Goal: Task Accomplishment & Management: Complete application form

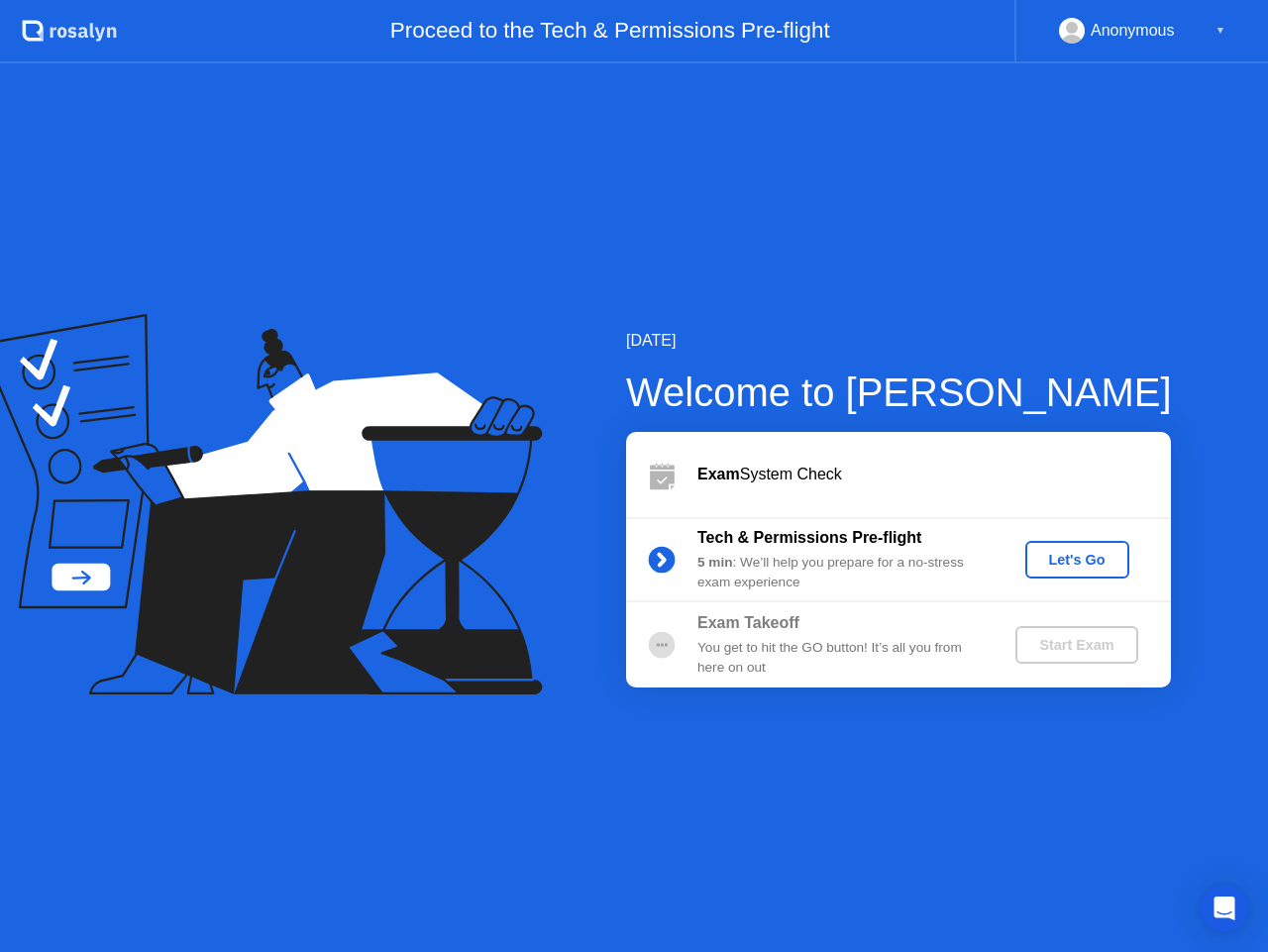
click at [856, 853] on div "[DATE] Welcome to [PERSON_NAME] Exam System Check Tech & Permissions Pre-flight…" at bounding box center [634, 507] width 1268 height 888
click at [859, 868] on div "[DATE] Welcome to [PERSON_NAME] Exam System Check Tech & Permissions Pre-flight…" at bounding box center [634, 507] width 1268 height 888
click at [819, 196] on div "[DATE] Welcome to [PERSON_NAME] Exam System Check Tech & Permissions Pre-flight…" at bounding box center [634, 507] width 1268 height 888
click at [1042, 565] on div "Let's Go" at bounding box center [1077, 560] width 88 height 16
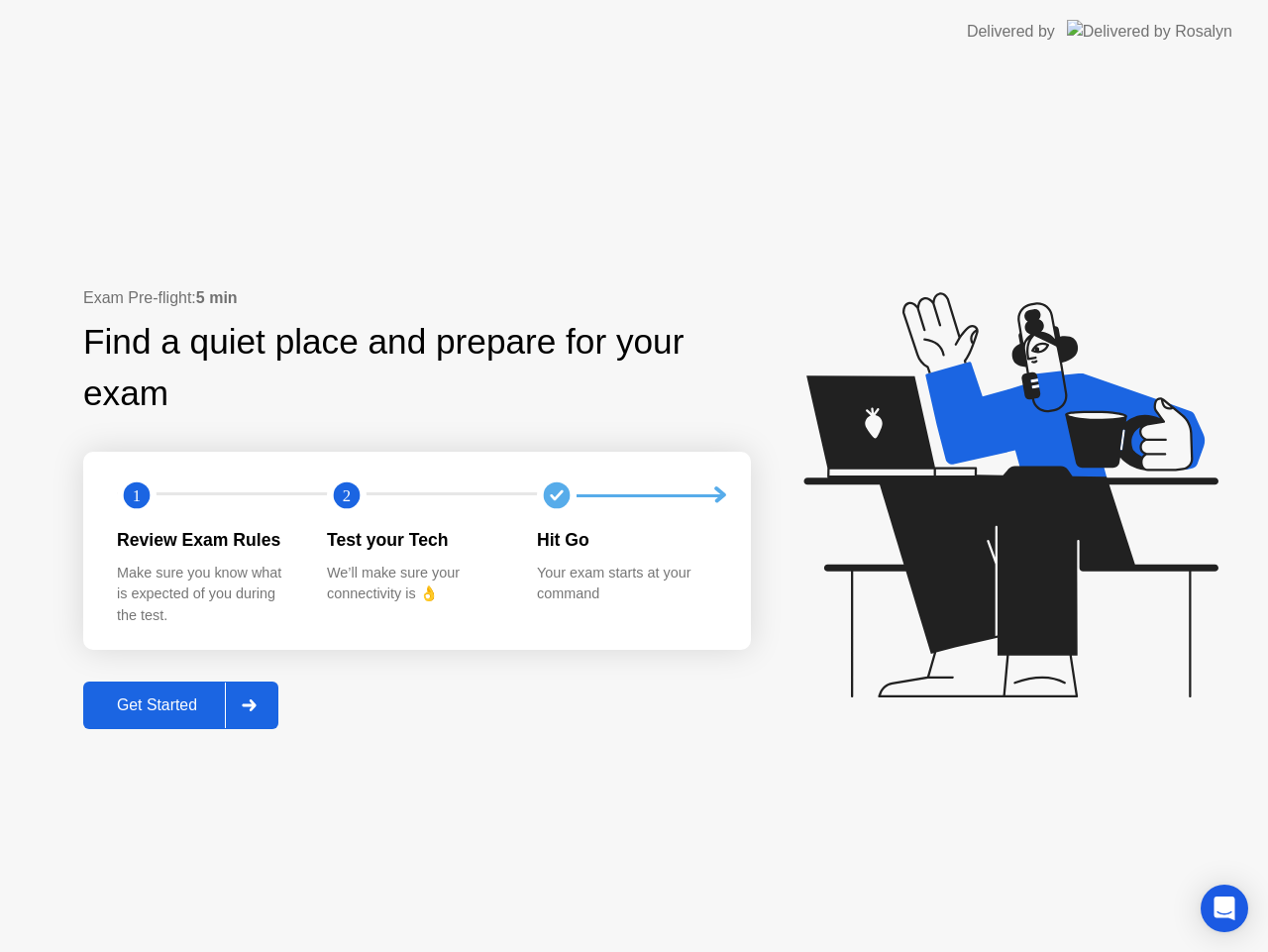
click at [816, 781] on div "Exam Pre-flight: 5 min Find a quiet place and prepare for your exam 1 2 Review …" at bounding box center [634, 507] width 1268 height 888
click at [1185, 951] on div at bounding box center [634, 952] width 1268 height 0
drag, startPoint x: 1157, startPoint y: 36, endPoint x: 1152, endPoint y: 59, distance: 23.5
click at [1157, 951] on div at bounding box center [634, 952] width 1268 height 0
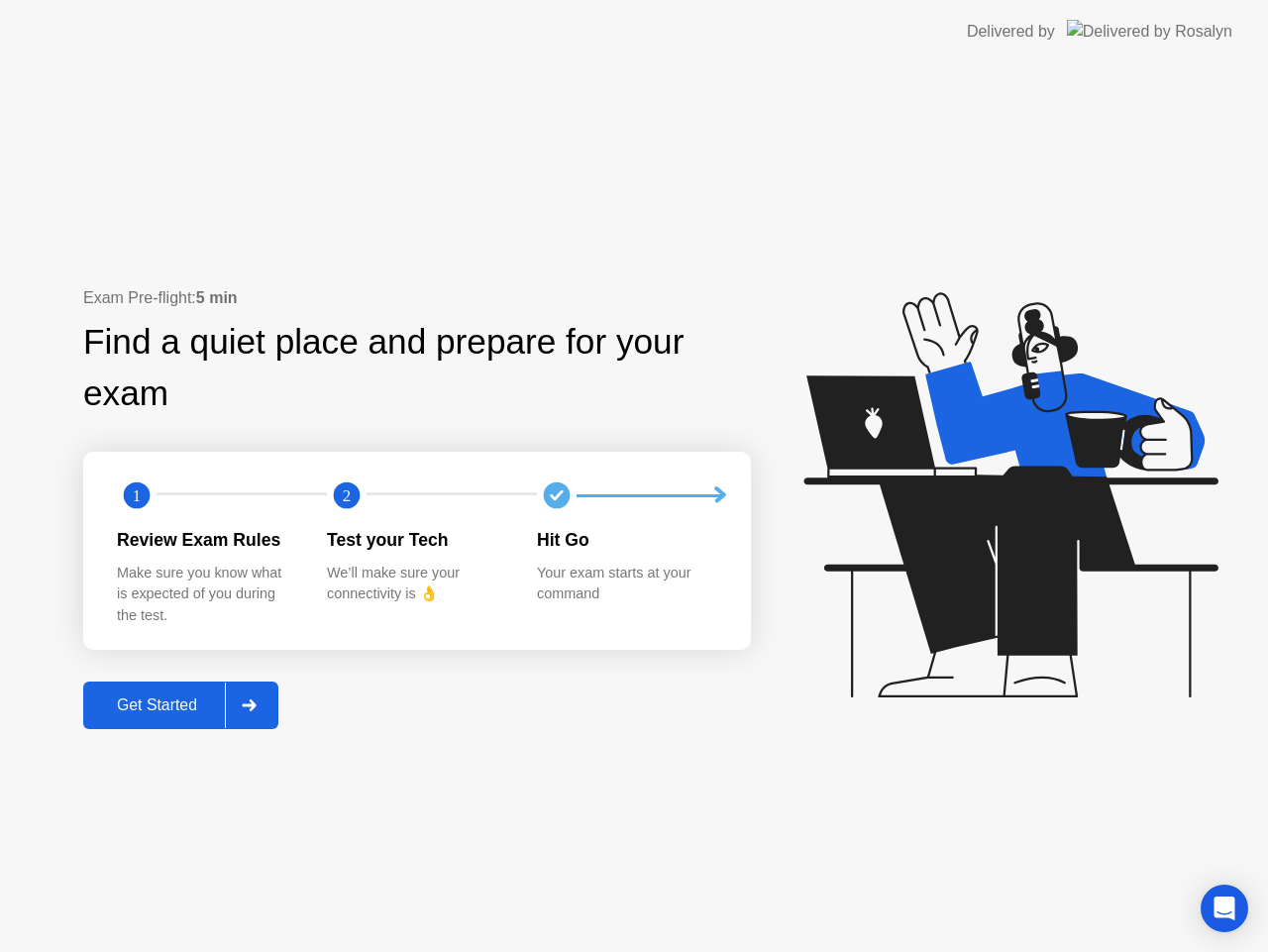
click at [470, 546] on div "Test your Tech" at bounding box center [416, 540] width 179 height 26
click at [167, 707] on div "Get Started" at bounding box center [157, 705] width 136 height 18
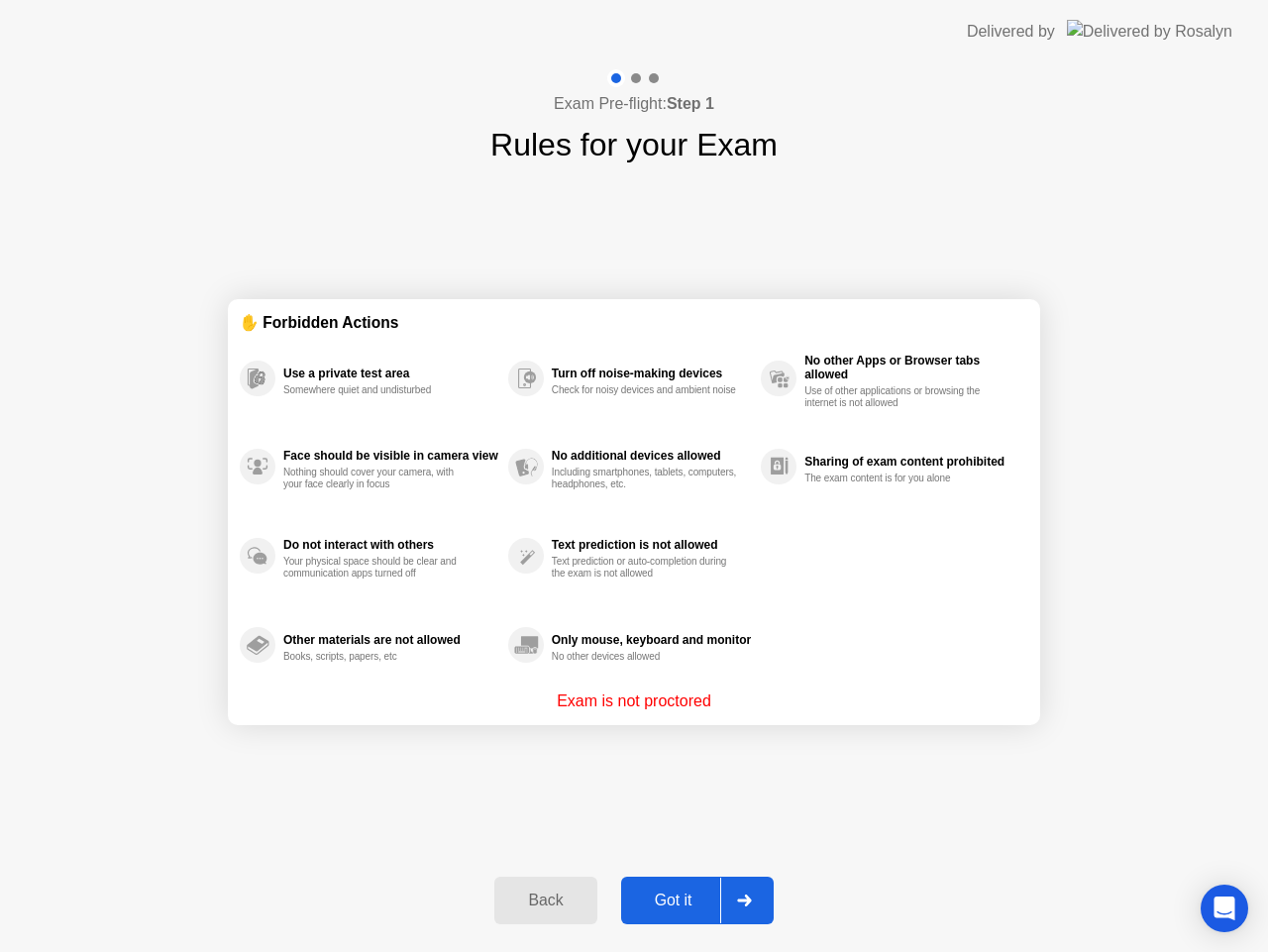
click at [556, 906] on div "Back" at bounding box center [545, 900] width 90 height 18
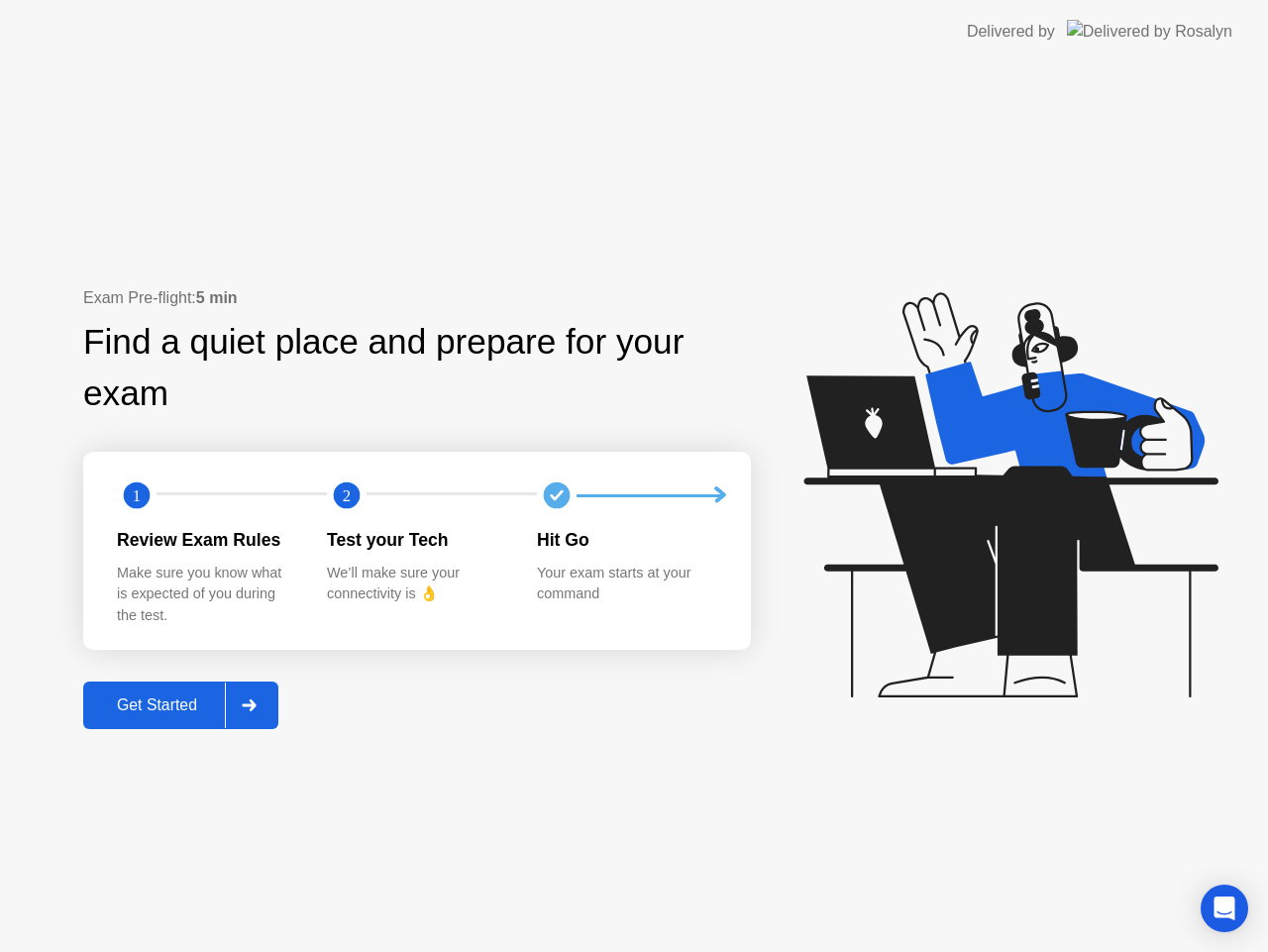
click at [269, 705] on div at bounding box center [248, 705] width 48 height 46
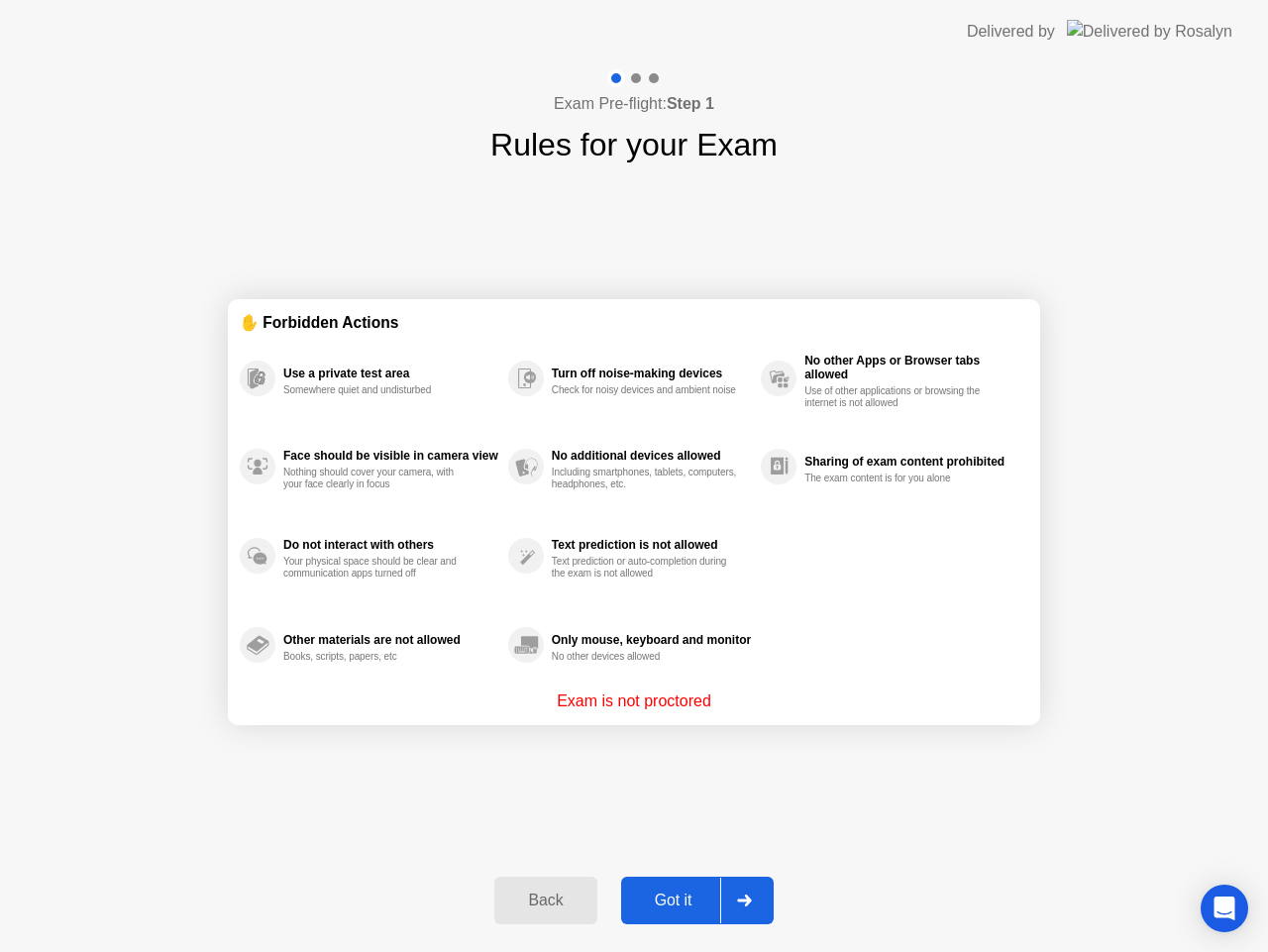
click at [669, 895] on div "Got it" at bounding box center [674, 900] width 93 height 18
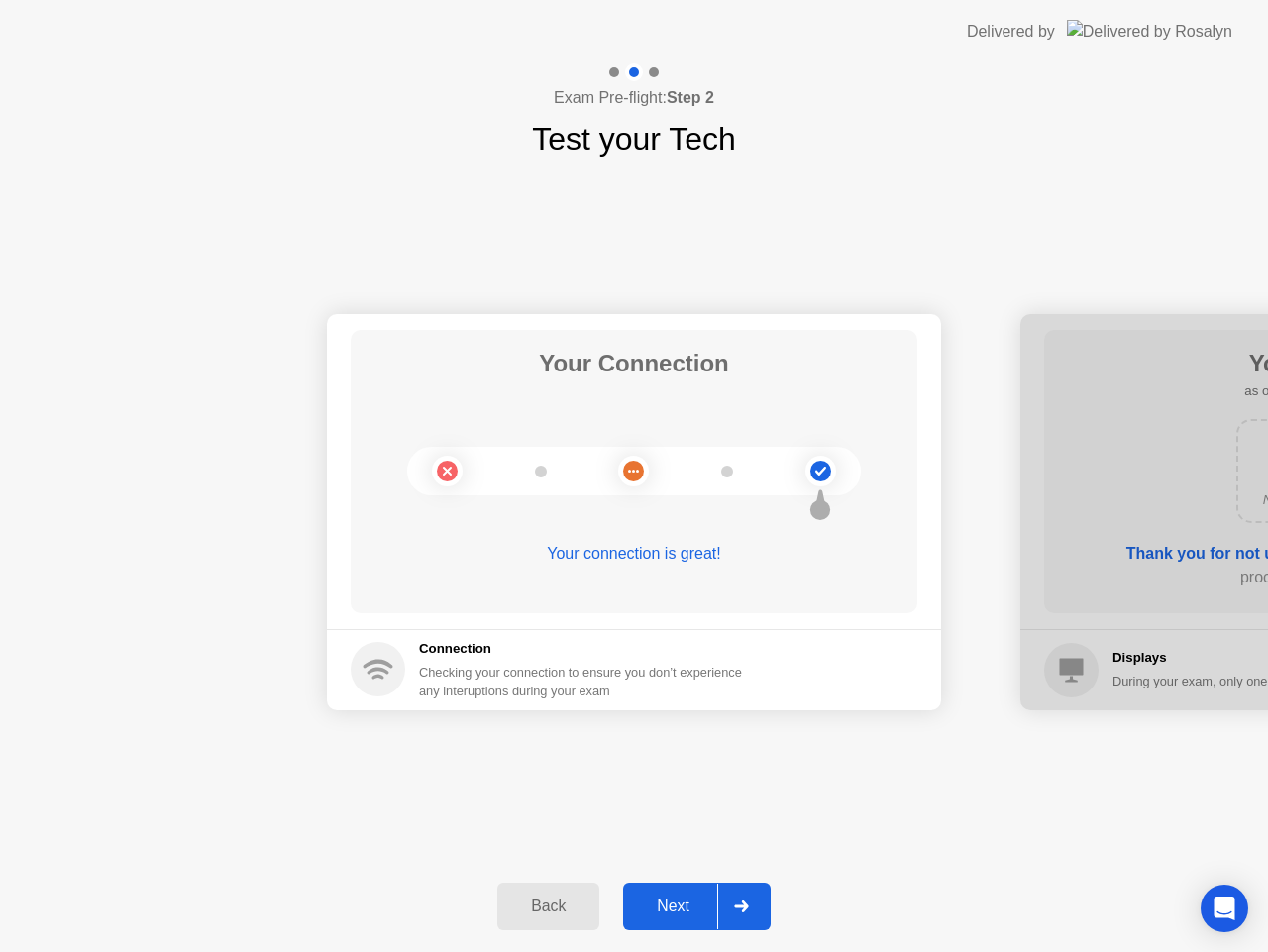
click at [687, 907] on div "Next" at bounding box center [673, 906] width 88 height 18
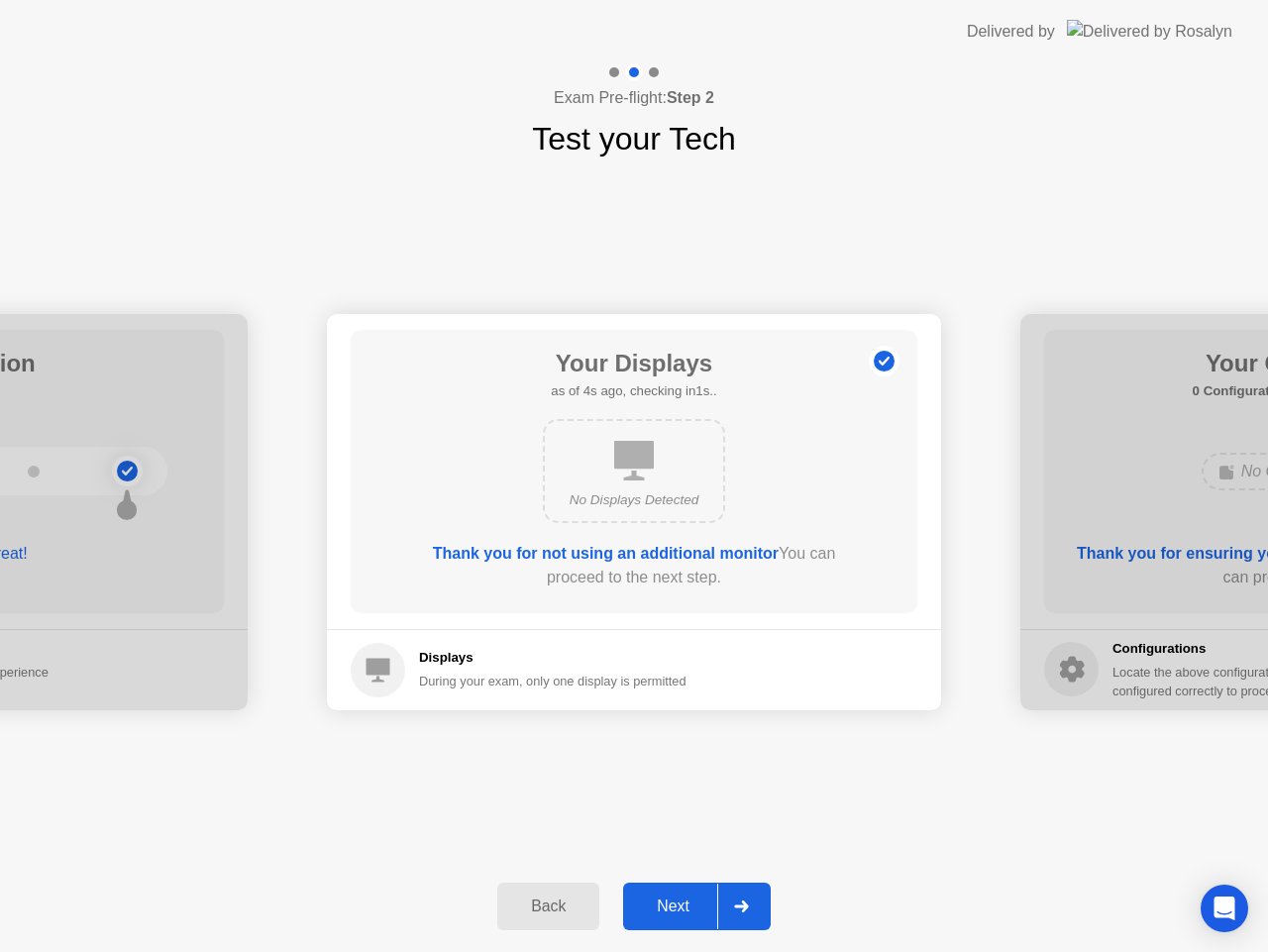
click at [686, 908] on div "Next" at bounding box center [673, 906] width 88 height 18
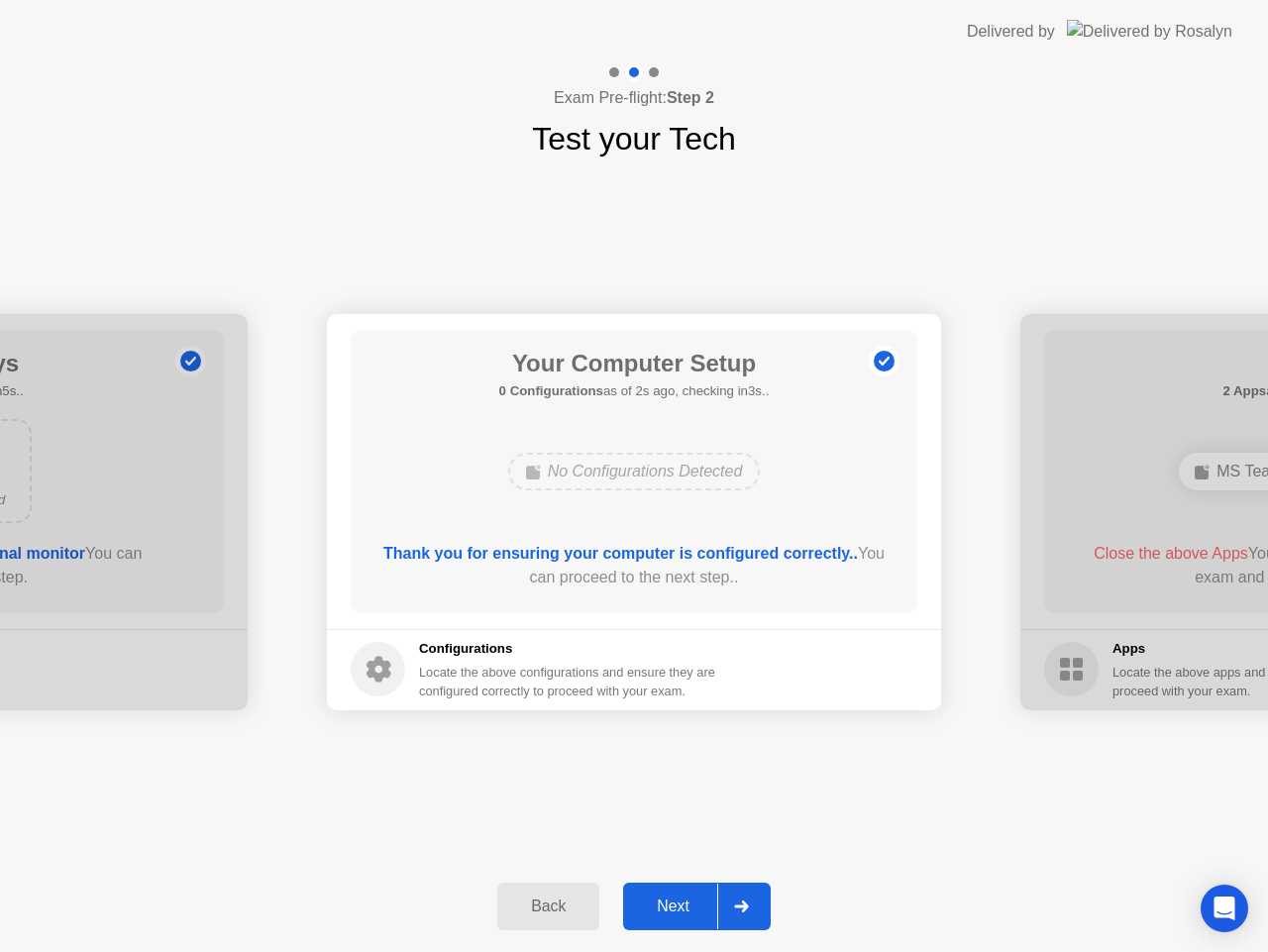
click at [737, 897] on div at bounding box center [741, 906] width 48 height 46
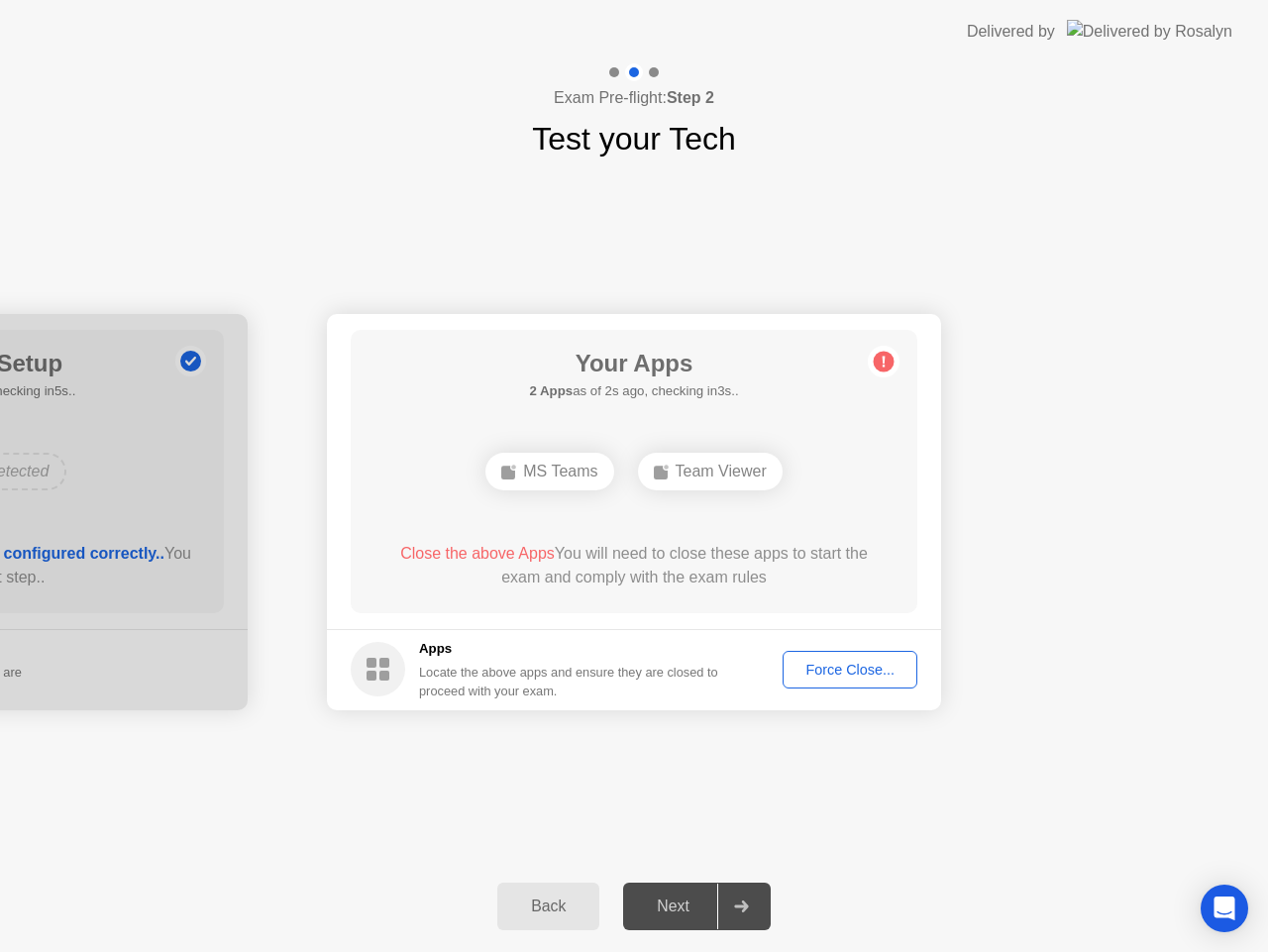
click at [552, 467] on div "MS Teams" at bounding box center [549, 472] width 128 height 38
click at [825, 667] on div "Force Close..." at bounding box center [850, 670] width 121 height 16
click at [875, 675] on div "Force Close..." at bounding box center [850, 670] width 121 height 16
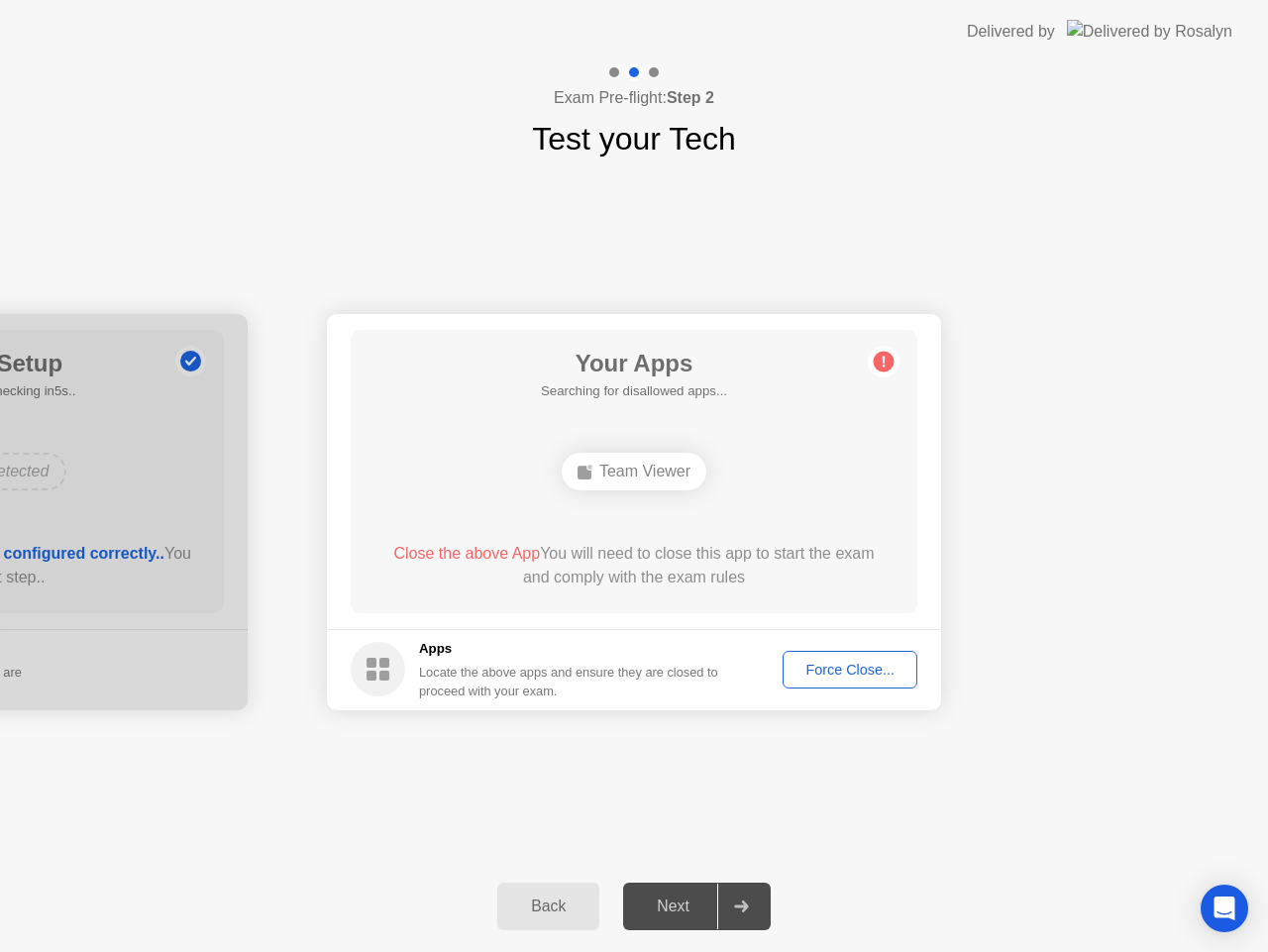
click at [887, 363] on circle at bounding box center [884, 360] width 21 height 21
click at [684, 473] on div "Team Viewer" at bounding box center [634, 472] width 145 height 38
click at [680, 483] on div "Team Viewer" at bounding box center [634, 472] width 145 height 38
click at [885, 360] on circle at bounding box center [884, 360] width 21 height 21
click at [869, 666] on div "Force Close..." at bounding box center [850, 670] width 121 height 16
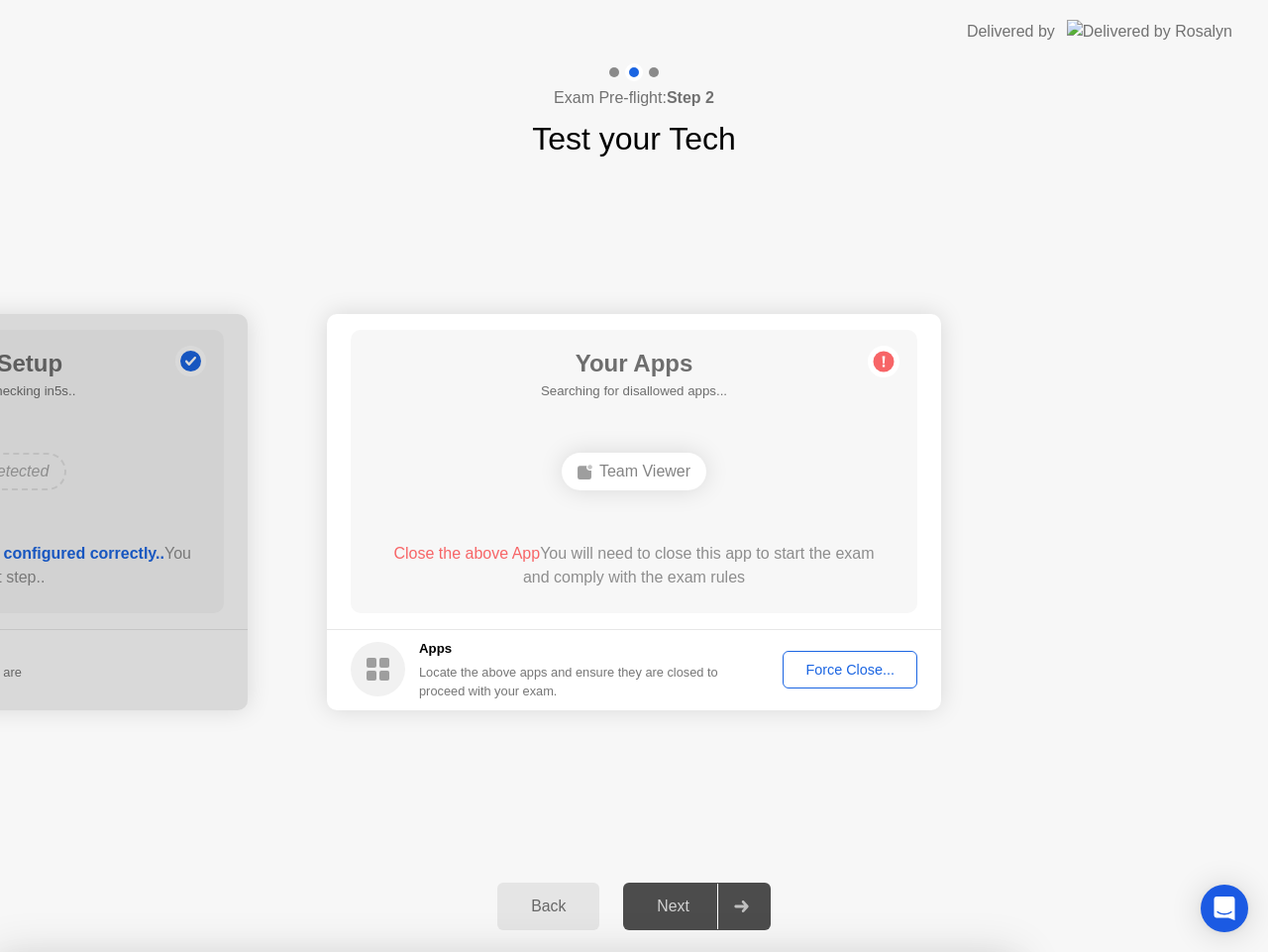
click at [891, 802] on div "Your Connection Your connection is great! Connection Checking your connection t…" at bounding box center [634, 511] width 1268 height 698
click at [583, 473] on rect at bounding box center [585, 473] width 14 height 14
click at [801, 786] on div "Your Connection Your connection is great! Connection Checking your connection t…" at bounding box center [634, 511] width 1268 height 698
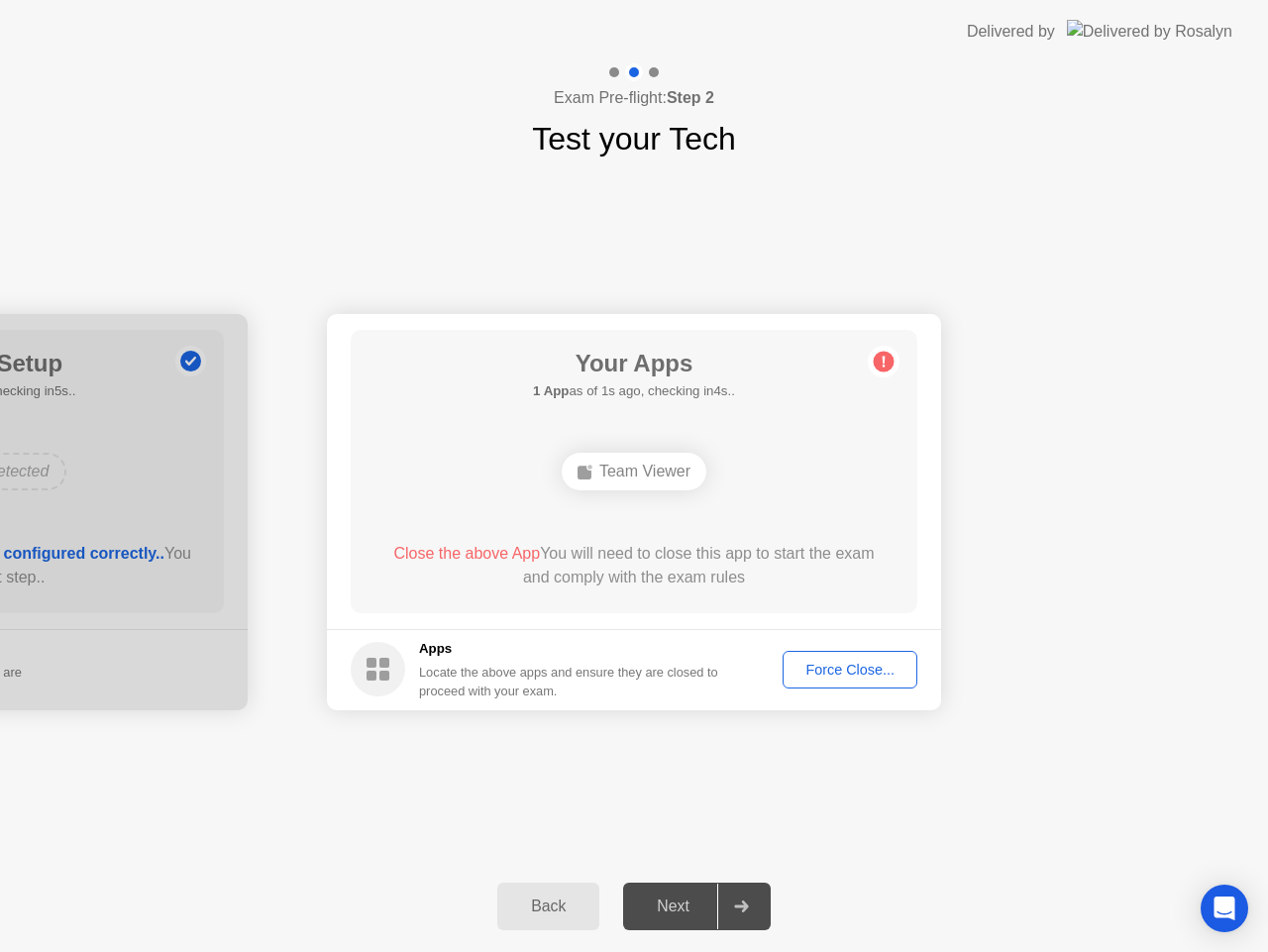
click at [697, 417] on div "Your Apps 1 App as of 1s ago, checking in4s.. Team Viewer Close the above App Y…" at bounding box center [634, 471] width 567 height 283
click at [836, 783] on div "Your Connection Your connection is great! Connection Checking your connection t…" at bounding box center [634, 511] width 1268 height 698
click at [708, 413] on div "Your Apps Searching for disallowed apps... Team Viewer Close the above App You …" at bounding box center [634, 471] width 567 height 283
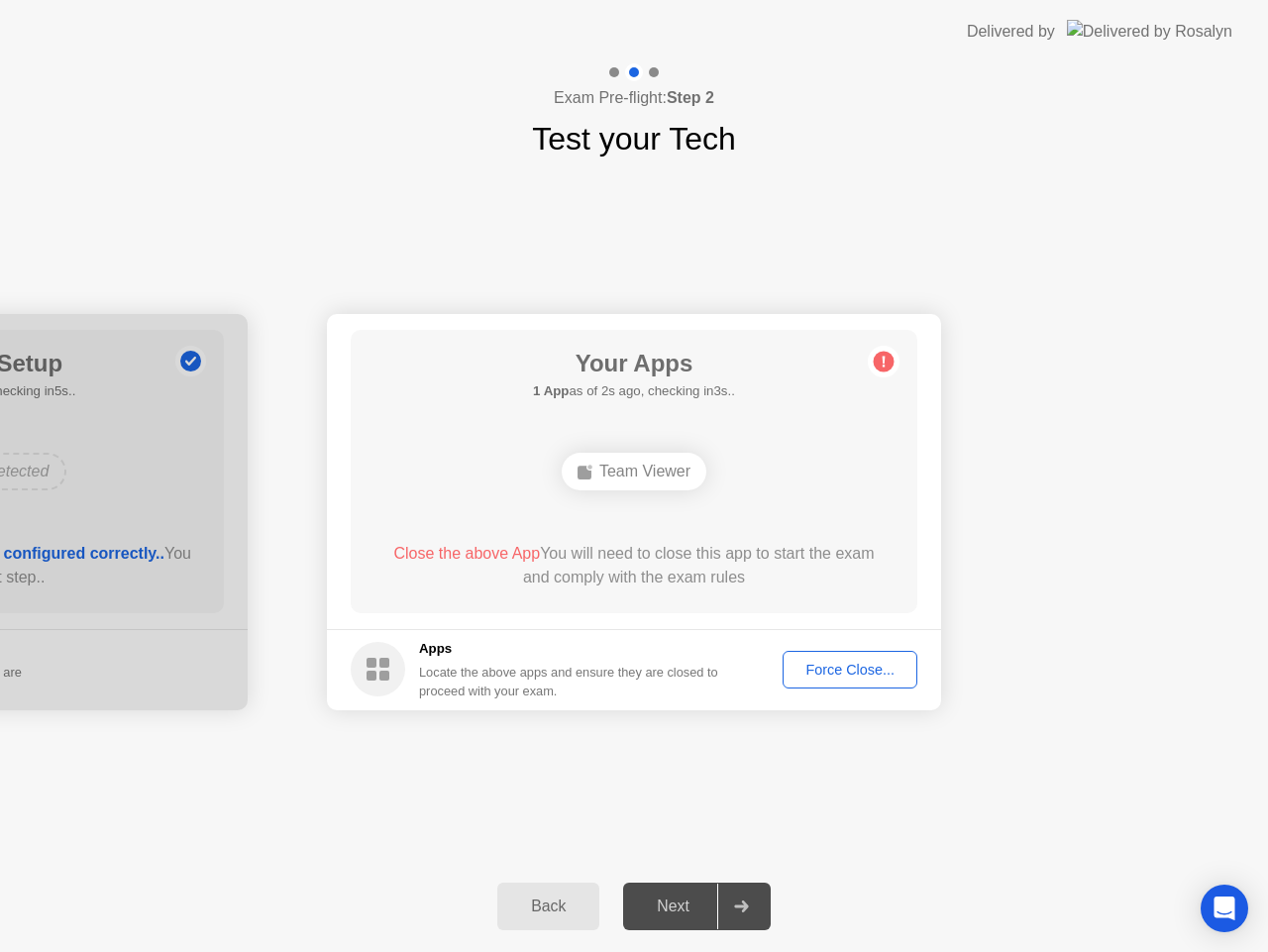
click at [927, 884] on div "Back Next" at bounding box center [634, 906] width 1268 height 91
click at [589, 510] on div "Your Apps 1 App as of 1s ago, checking in4s.. Team Viewer Close the above App Y…" at bounding box center [634, 471] width 567 height 283
click at [753, 413] on div "Your Apps Searching for disallowed apps... Team Viewer Close the above App You …" at bounding box center [634, 471] width 567 height 283
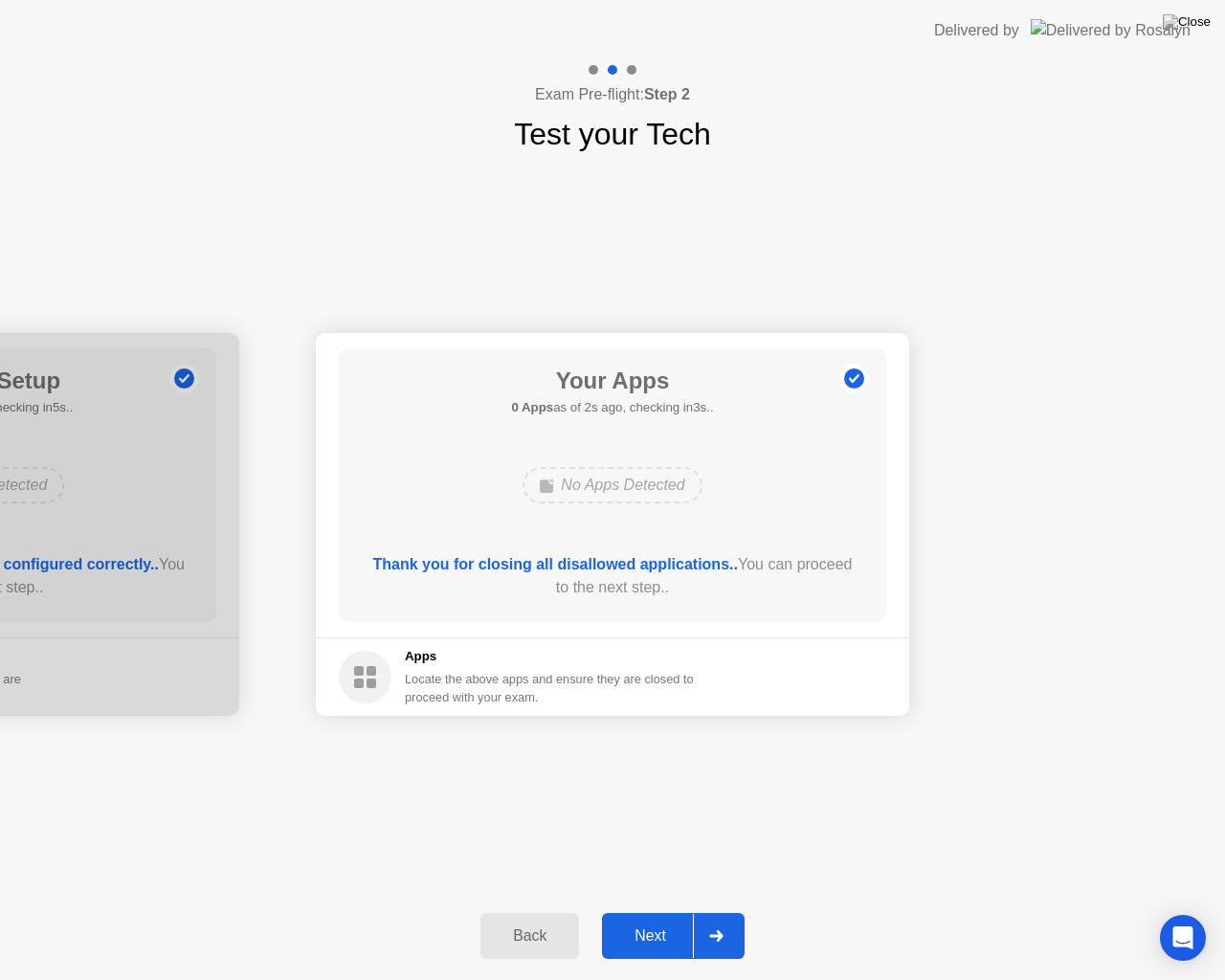
click at [656, 919] on div "Next" at bounding box center [650, 936] width 85 height 17
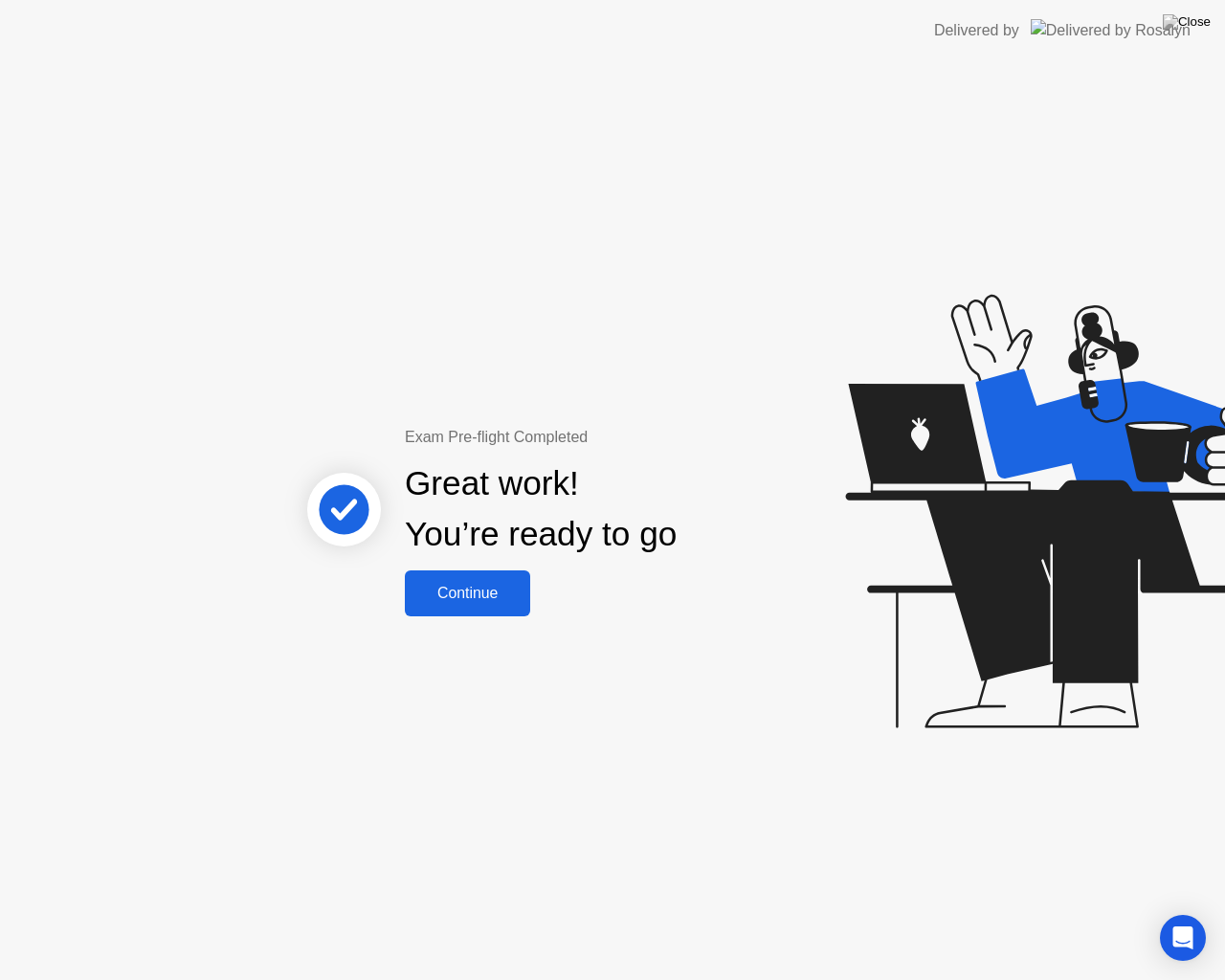
click at [491, 608] on button "Continue" at bounding box center [467, 594] width 126 height 46
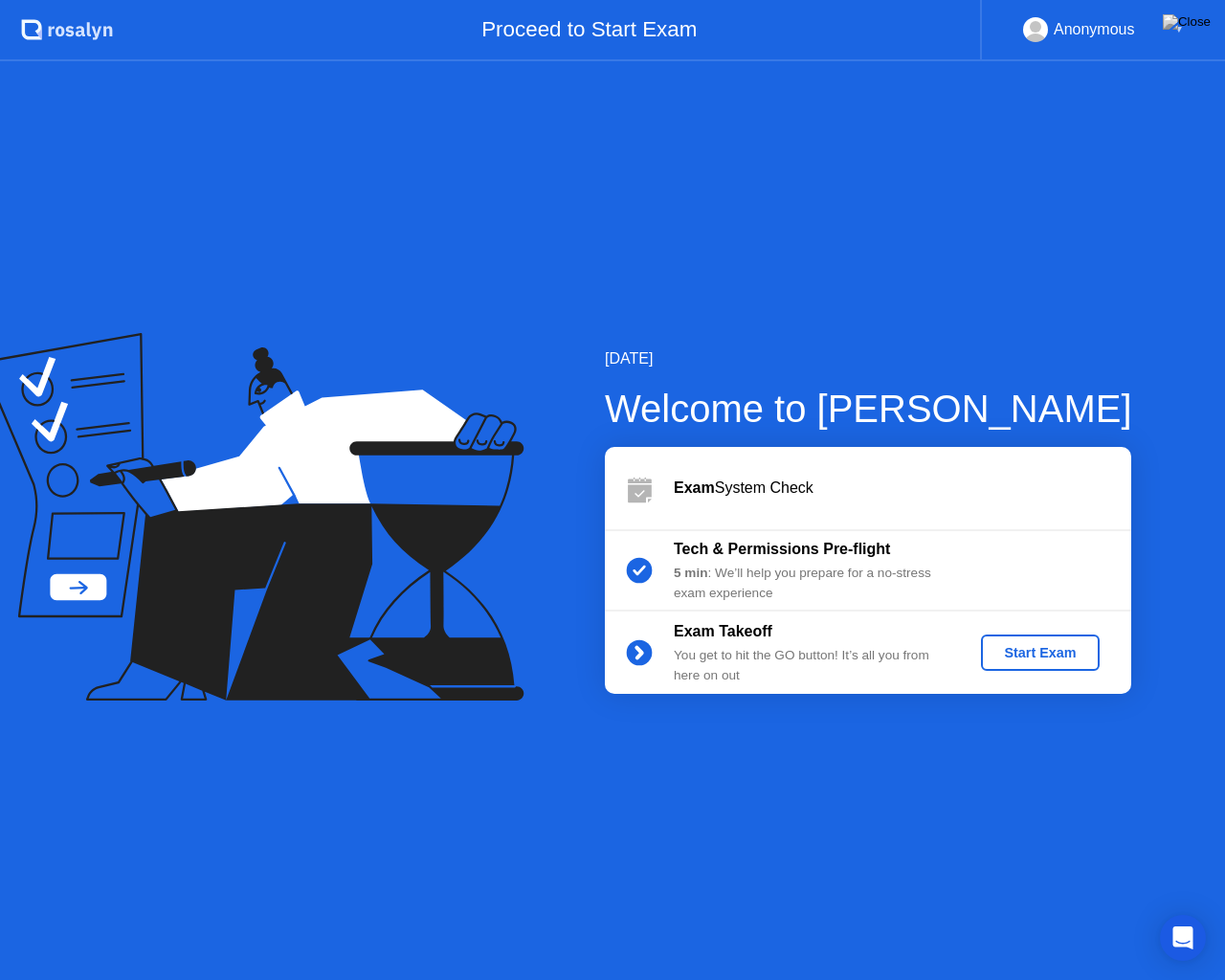
click at [1046, 660] on div "Start Exam" at bounding box center [1040, 653] width 103 height 15
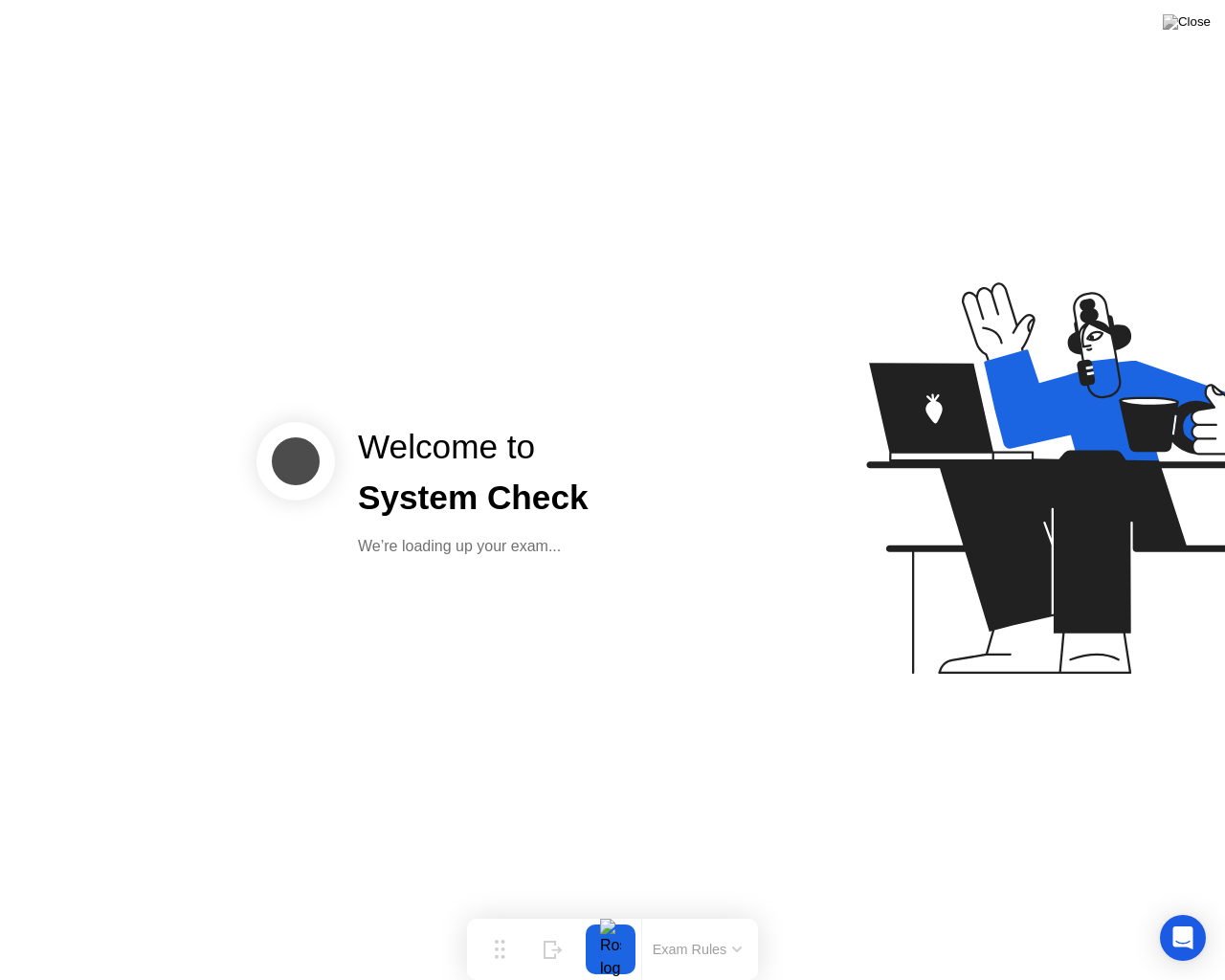
click at [669, 708] on div "Welcome to System Check We’re loading up your exam..." at bounding box center [612, 490] width 1225 height 980
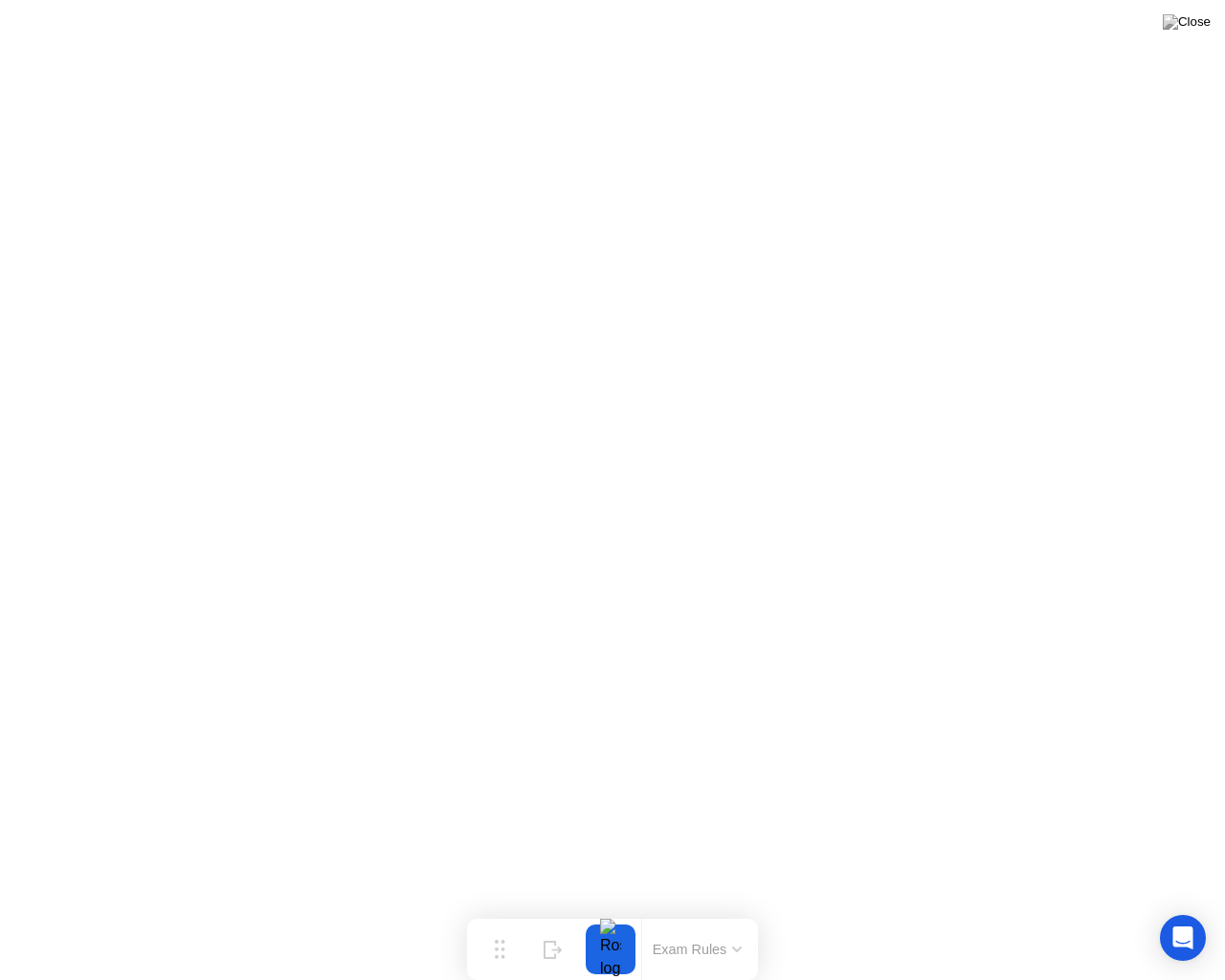
click at [620, 919] on div at bounding box center [611, 949] width 40 height 50
click at [611, 919] on div at bounding box center [611, 949] width 40 height 50
click at [698, 919] on button "Exam Rules" at bounding box center [697, 949] width 102 height 17
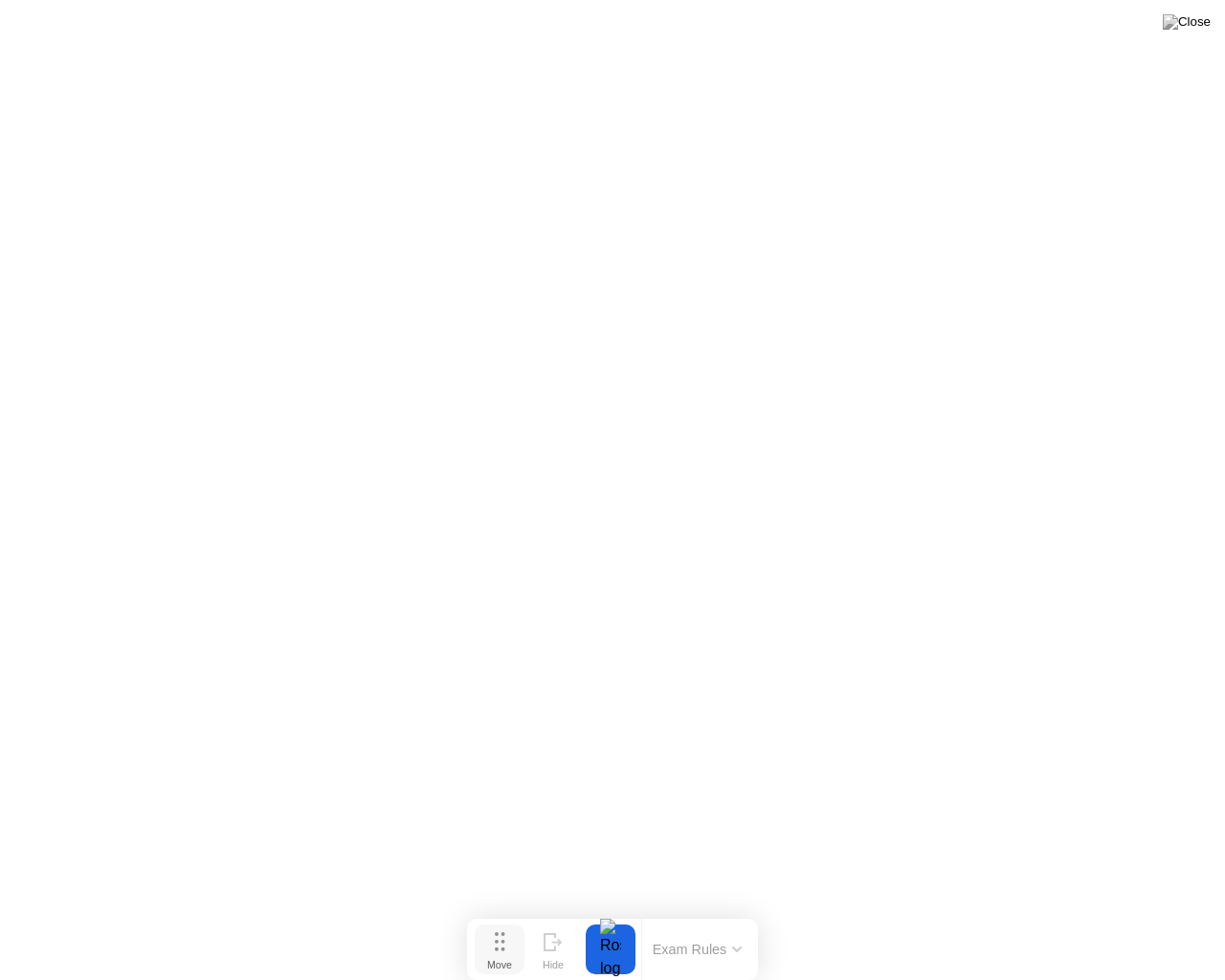
click at [508, 919] on div "Move" at bounding box center [500, 965] width 25 height 12
click at [567, 919] on button "Hide" at bounding box center [554, 949] width 50 height 50
click at [1224, 919] on div at bounding box center [1210, 949] width 40 height 50
click at [1158, 919] on icon at bounding box center [1152, 942] width 11 height 16
click at [618, 919] on div at bounding box center [611, 949] width 40 height 50
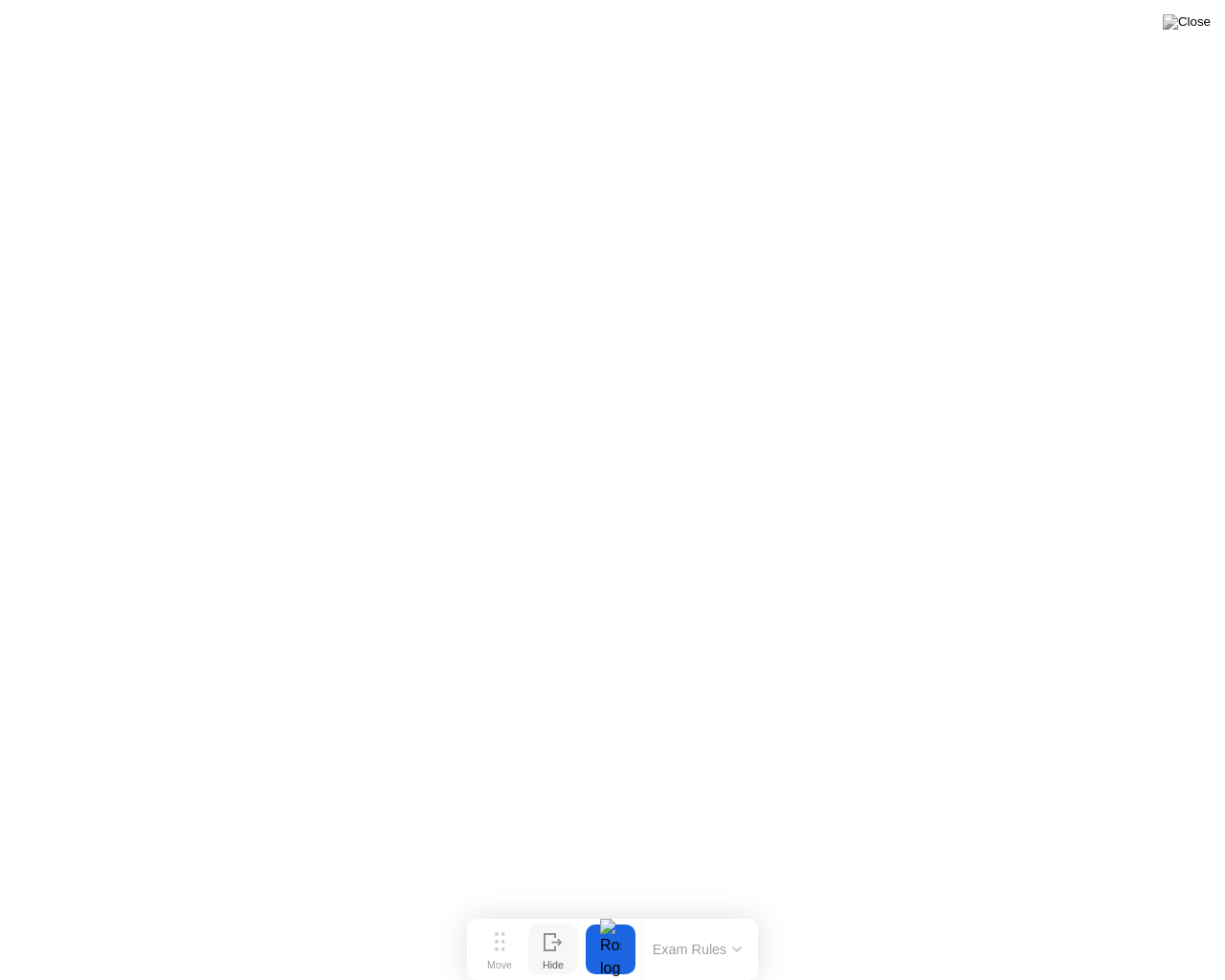
click at [617, 919] on div at bounding box center [611, 949] width 40 height 50
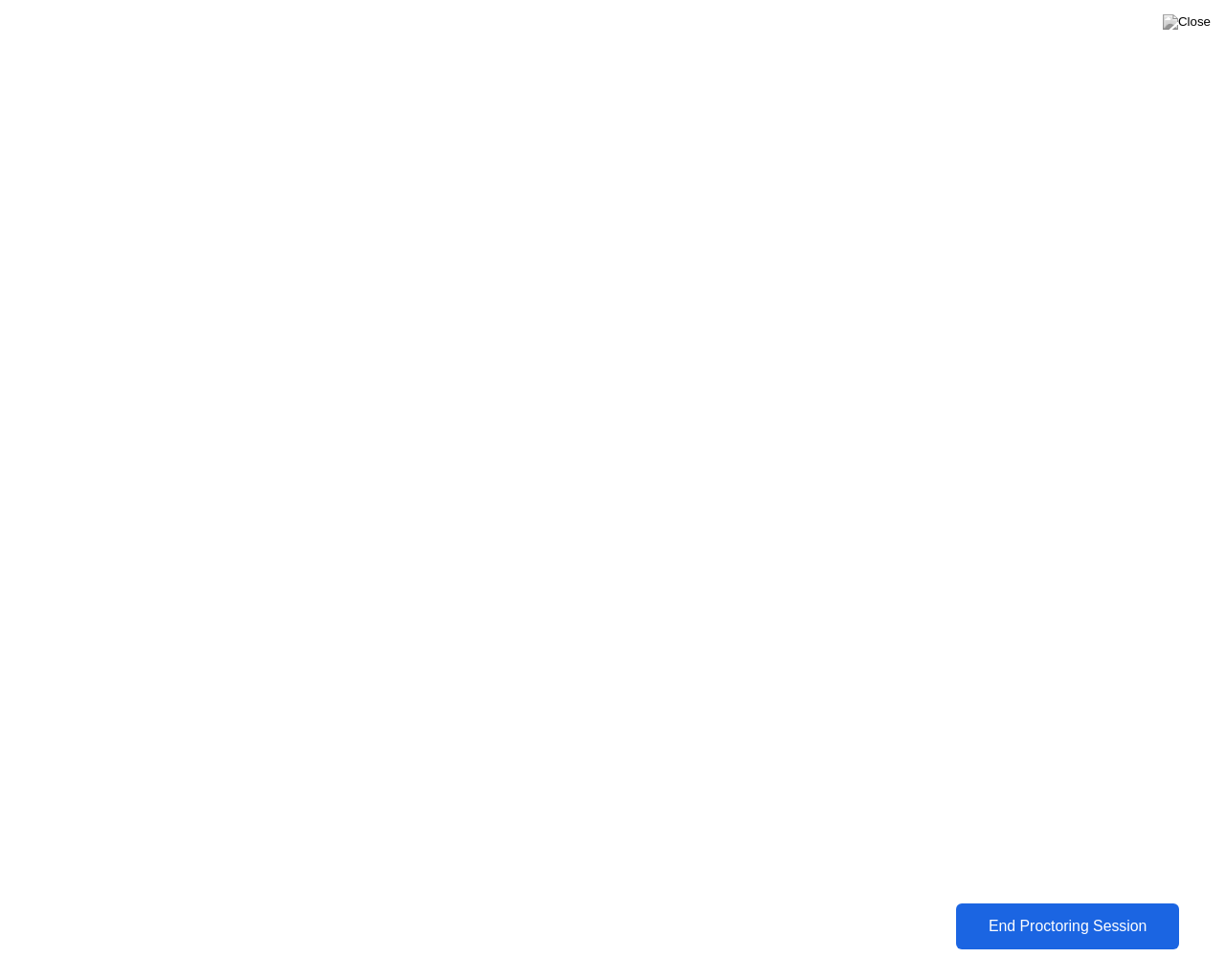
click at [1060, 919] on button "End Proctoring Session" at bounding box center [1067, 926] width 224 height 46
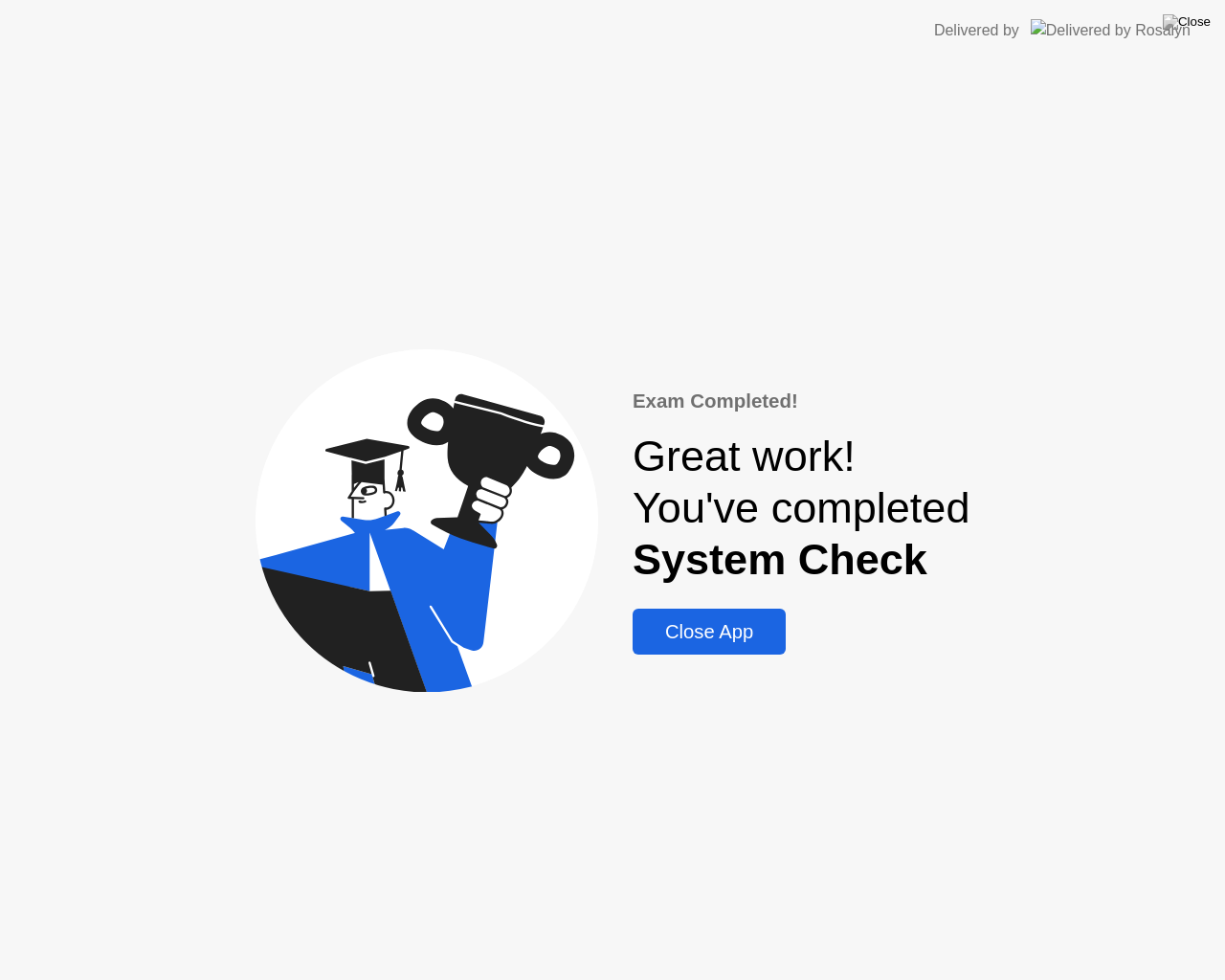
click at [670, 639] on div "Close App" at bounding box center [710, 632] width 142 height 22
